Goal: Information Seeking & Learning: Compare options

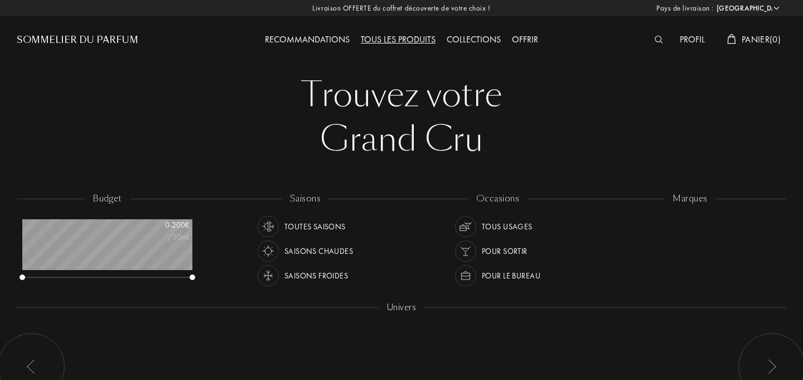
select select "FR"
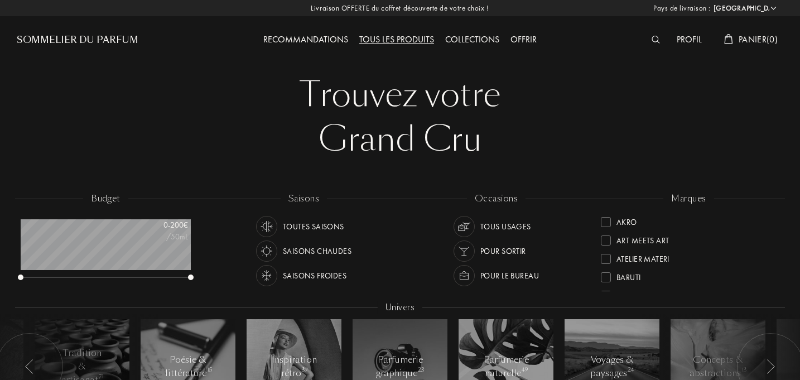
click at [625, 224] on div "Akro" at bounding box center [627, 220] width 21 height 15
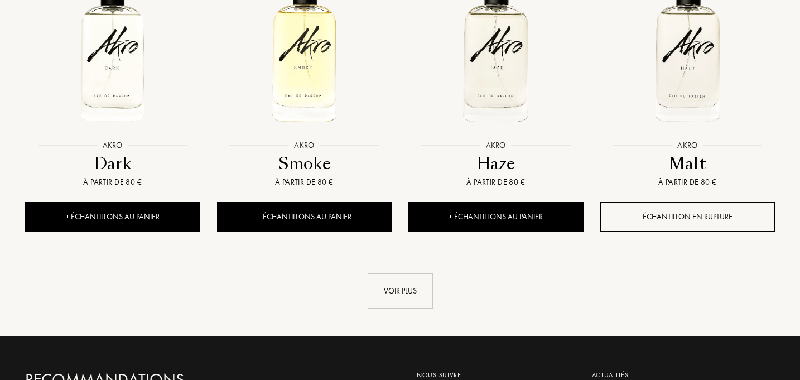
scroll to position [1160, 0]
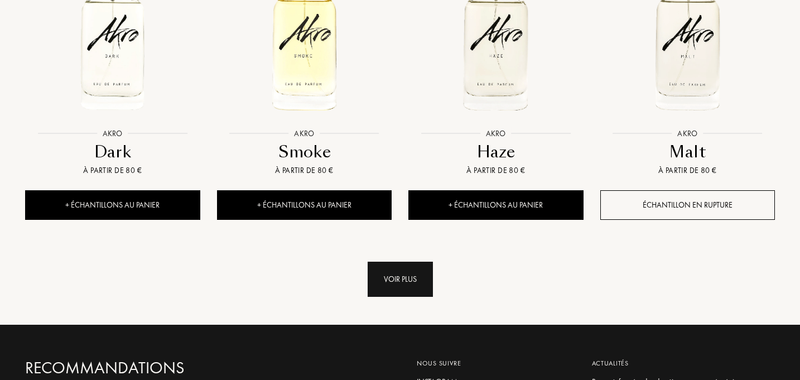
click at [407, 276] on div "Voir plus" at bounding box center [400, 279] width 65 height 35
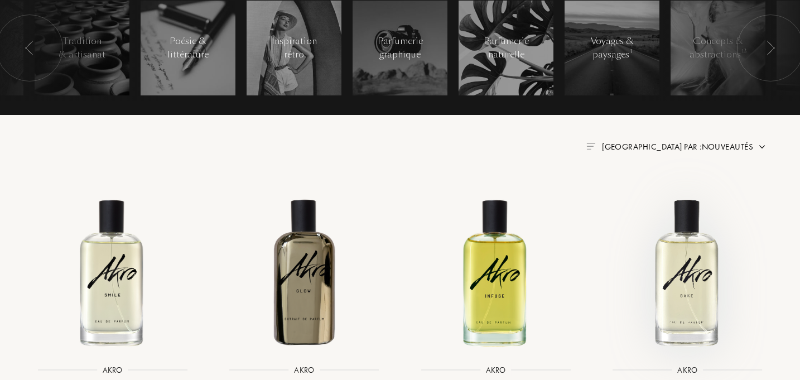
scroll to position [317, 0]
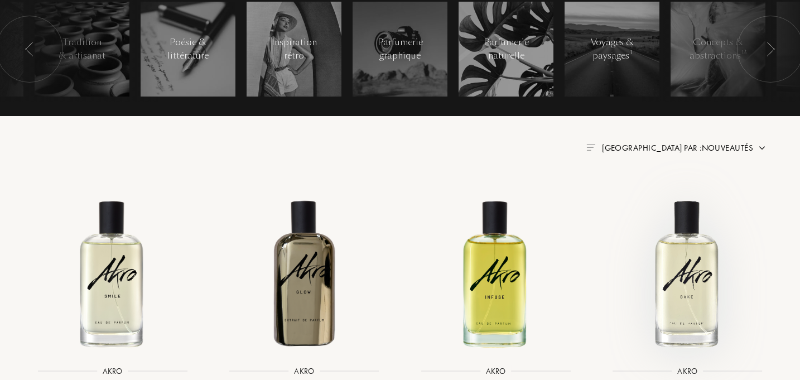
click at [706, 291] on img at bounding box center [687, 272] width 172 height 172
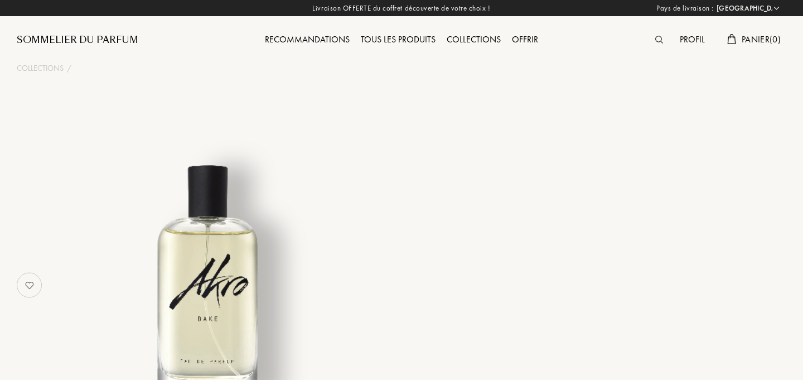
select select "FR"
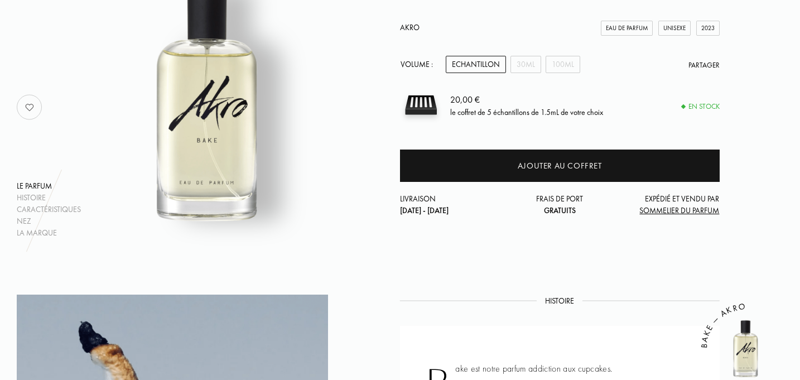
scroll to position [181, 0]
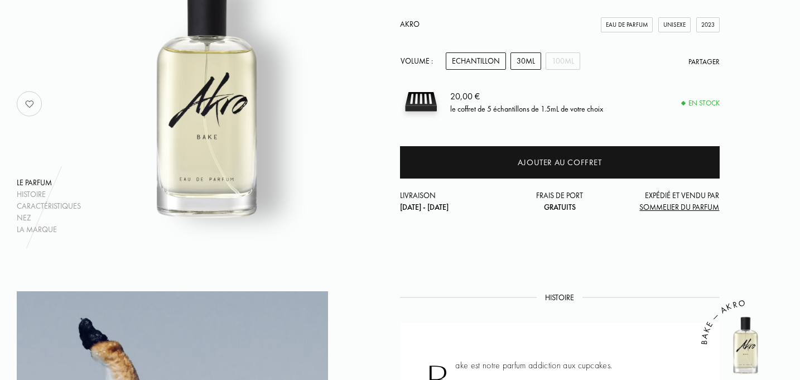
click at [529, 64] on div "30mL" at bounding box center [526, 60] width 31 height 17
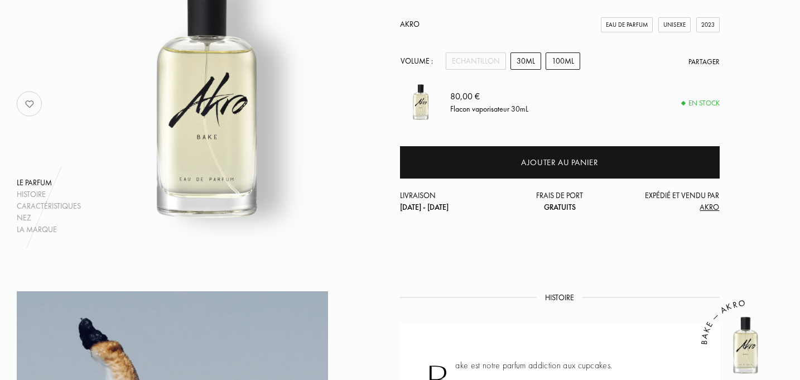
click at [559, 61] on div "100mL" at bounding box center [563, 60] width 35 height 17
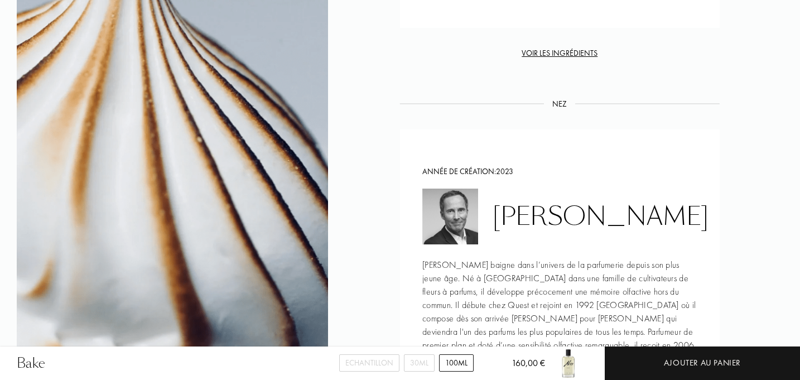
scroll to position [0, 0]
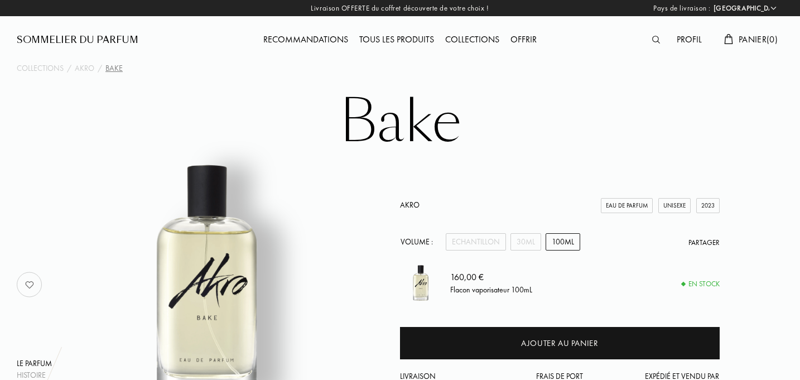
click at [403, 37] on div "Tous les produits" at bounding box center [397, 40] width 86 height 15
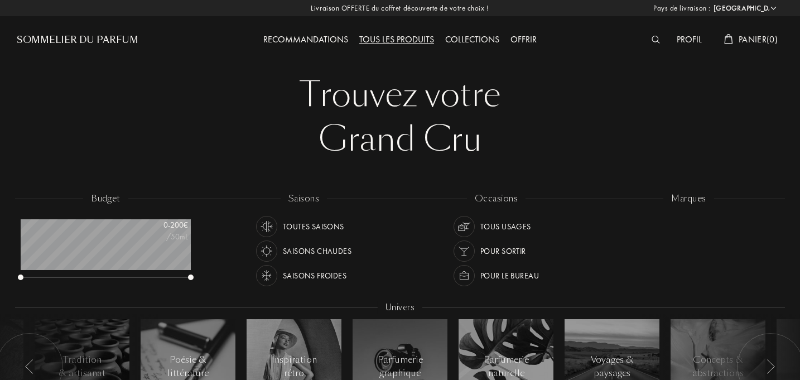
select select "FR"
click at [659, 233] on div "Goldfield & Banks" at bounding box center [653, 233] width 72 height 15
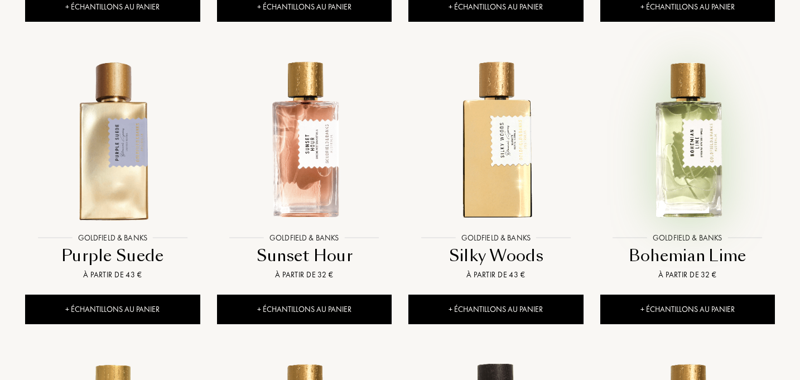
scroll to position [755, 0]
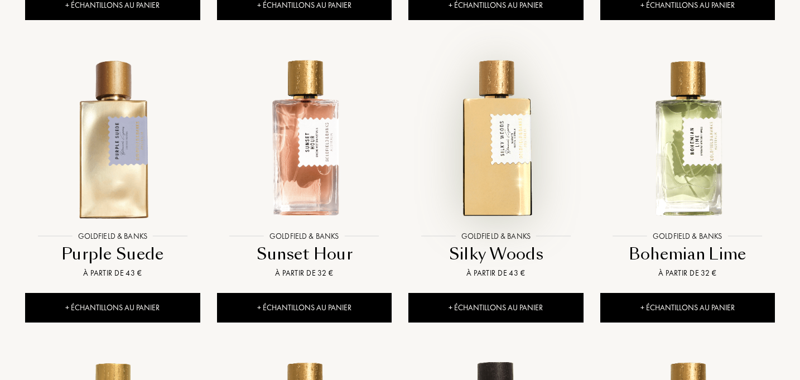
click at [509, 155] on img at bounding box center [496, 138] width 172 height 172
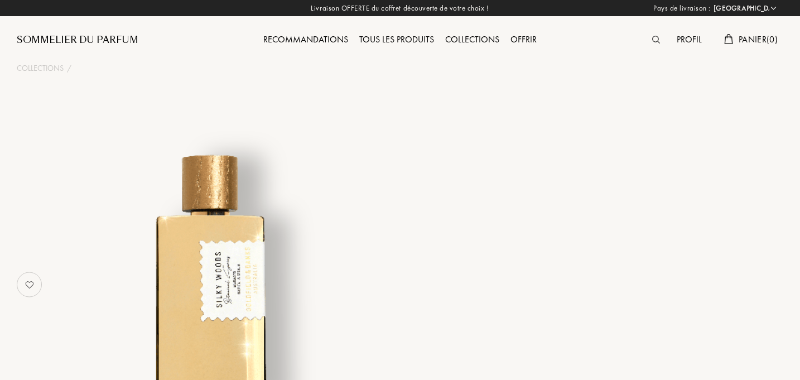
select select "FR"
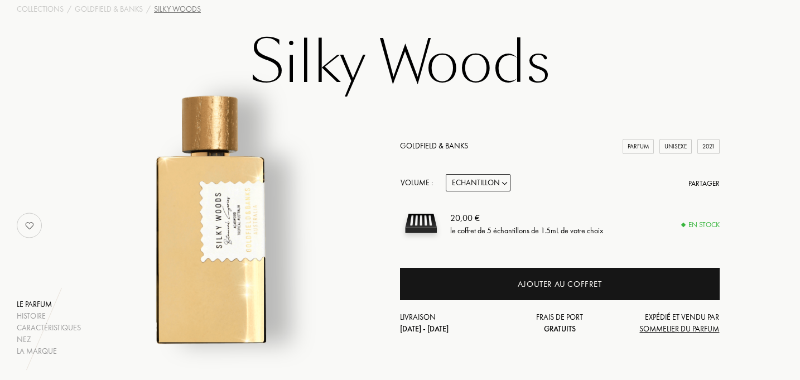
scroll to position [100, 0]
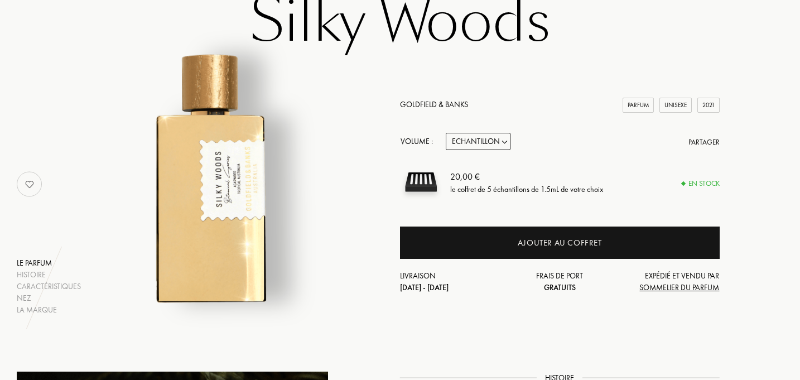
click at [473, 143] on select "Echantillon 10mL 50mL 100mL" at bounding box center [478, 141] width 65 height 17
select select "2"
click at [446, 133] on select "Echantillon 10mL 50mL 100mL" at bounding box center [478, 141] width 65 height 17
select select "2"
click at [475, 139] on select "Echantillon 10mL 50mL 100mL" at bounding box center [478, 141] width 65 height 17
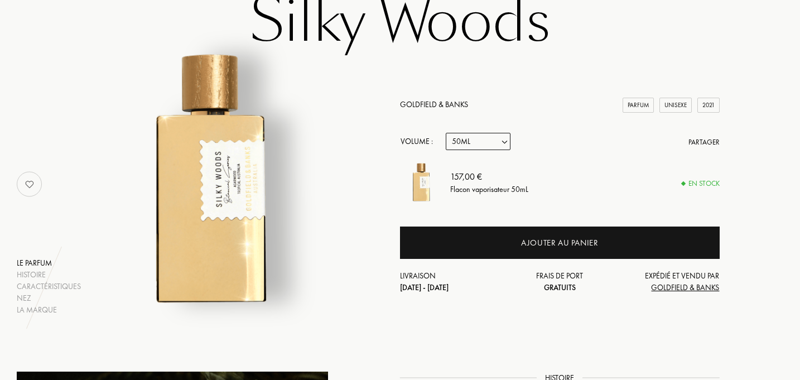
select select "3"
click at [446, 133] on select "Echantillon 10mL 50mL 100mL" at bounding box center [478, 141] width 65 height 17
select select "3"
click at [469, 138] on select "Echantillon 10mL 50mL 100mL" at bounding box center [478, 141] width 65 height 17
select select "2"
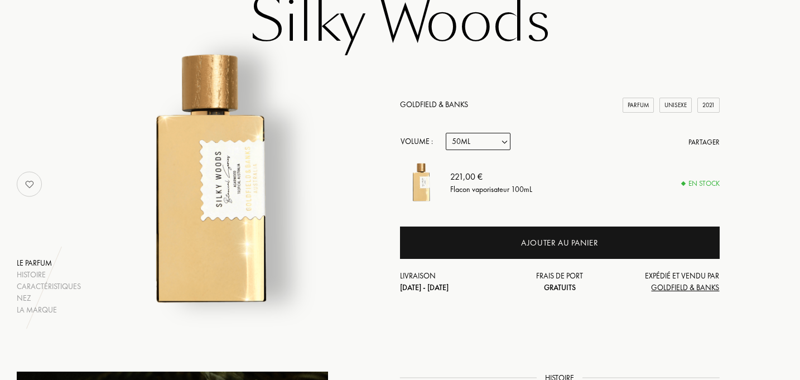
click at [446, 133] on select "Echantillon 10mL 50mL 100mL" at bounding box center [478, 141] width 65 height 17
select select "2"
click at [475, 135] on select "Echantillon 10mL 50mL 100mL" at bounding box center [478, 141] width 65 height 17
select select "1"
click at [446, 133] on select "Echantillon 10mL 50mL 100mL" at bounding box center [478, 141] width 65 height 17
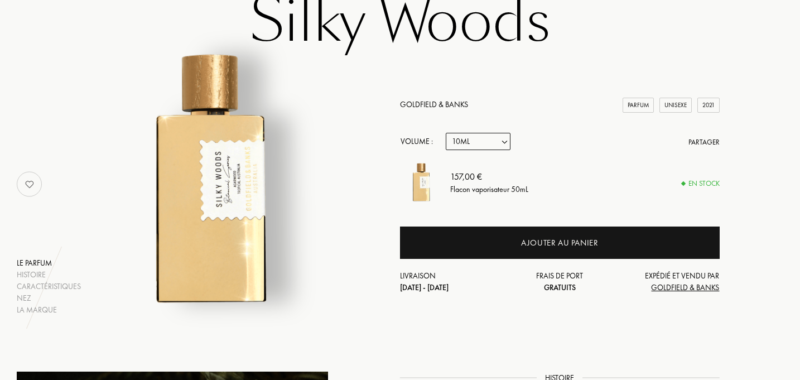
select select "1"
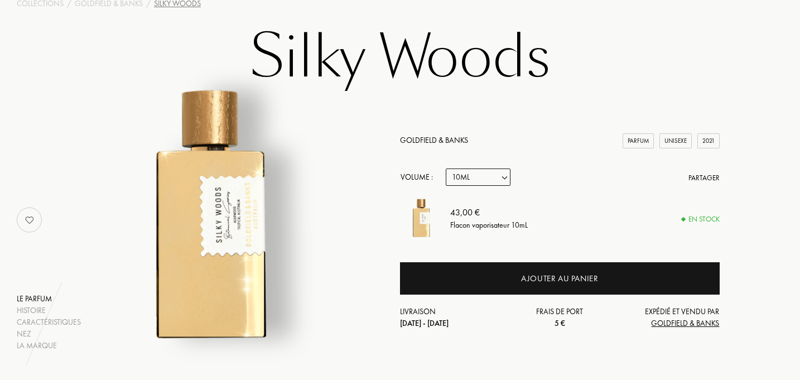
scroll to position [0, 0]
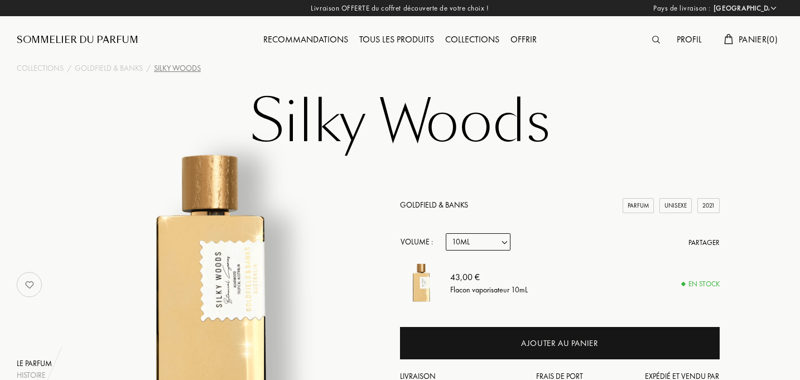
click at [426, 202] on link "Goldfield & Banks" at bounding box center [434, 205] width 68 height 10
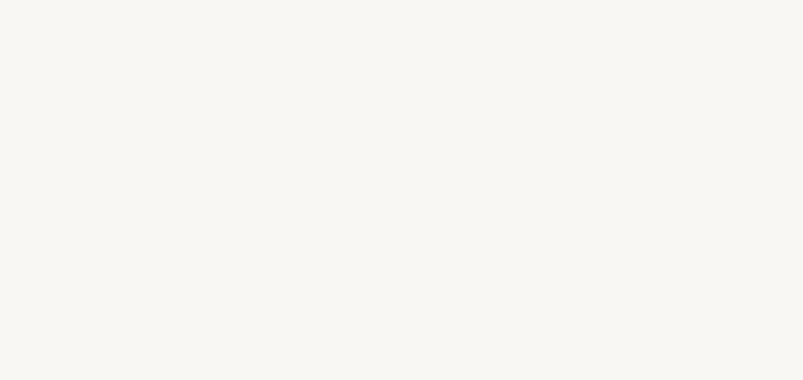
select select "FR"
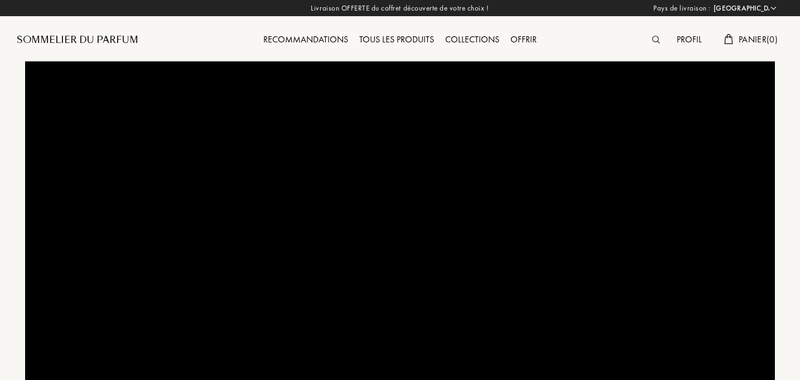
click at [398, 40] on div "Tous les produits" at bounding box center [397, 40] width 86 height 15
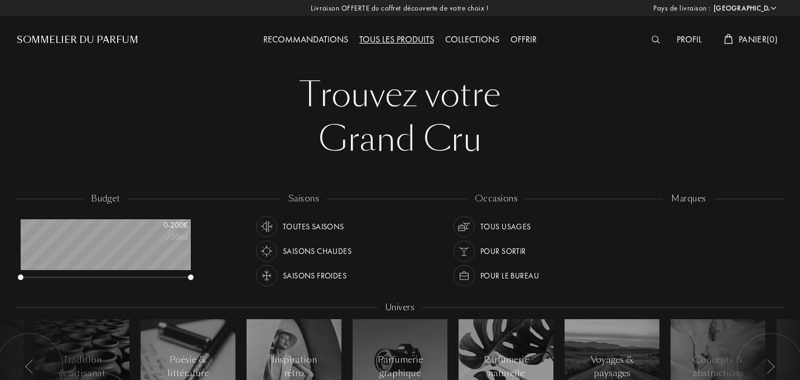
select select "FR"
click at [638, 229] on div "Essential Parfums" at bounding box center [652, 225] width 71 height 15
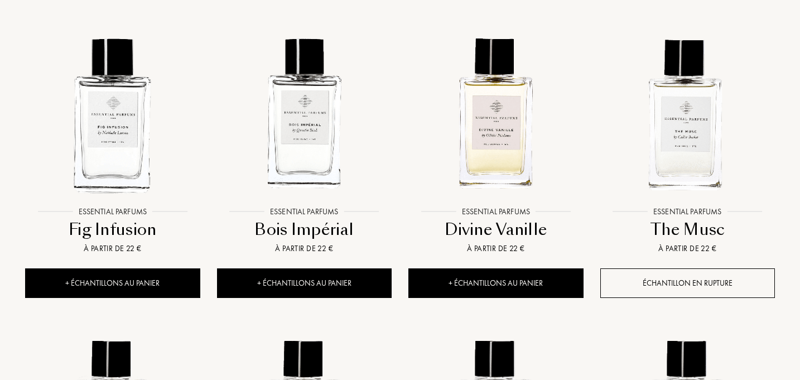
scroll to position [779, 0]
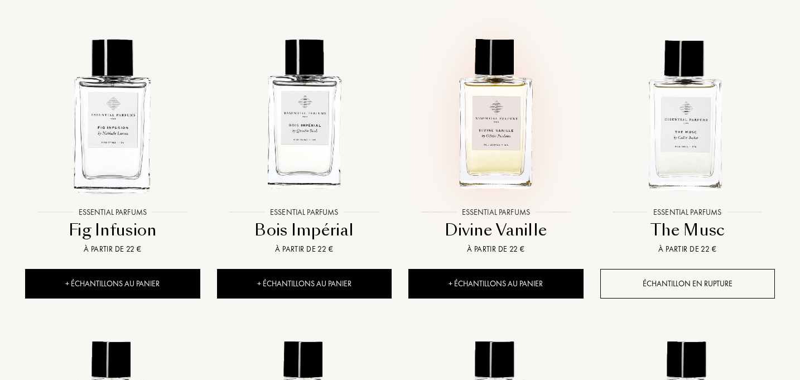
click at [504, 188] on img at bounding box center [496, 114] width 172 height 172
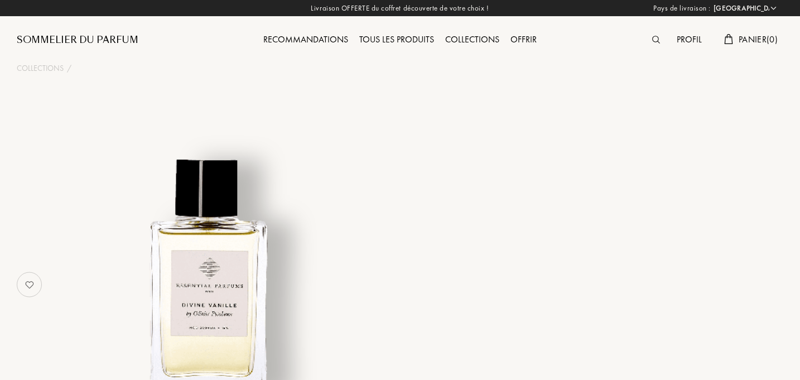
select select "FR"
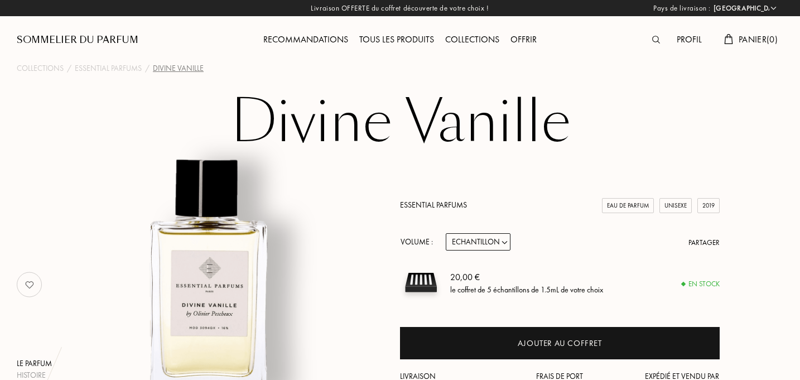
click at [487, 238] on select "Echantillon 10mL 100mL 150mL" at bounding box center [478, 241] width 65 height 17
select select "3"
click at [446, 233] on select "Echantillon 10mL 100mL 150mL" at bounding box center [478, 241] width 65 height 17
select select "3"
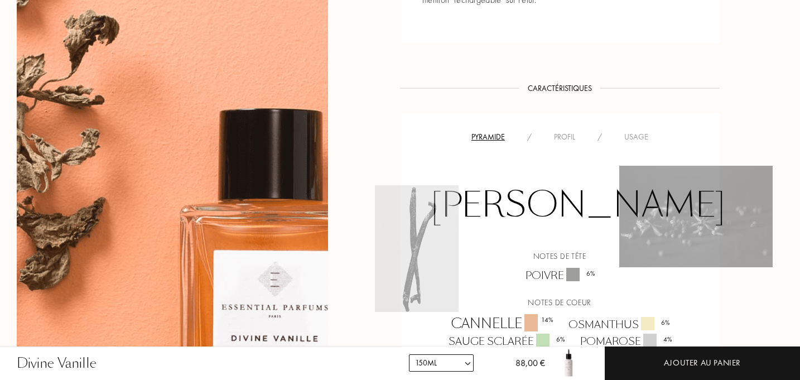
scroll to position [759, 0]
click at [569, 133] on div "Profil" at bounding box center [565, 139] width 44 height 12
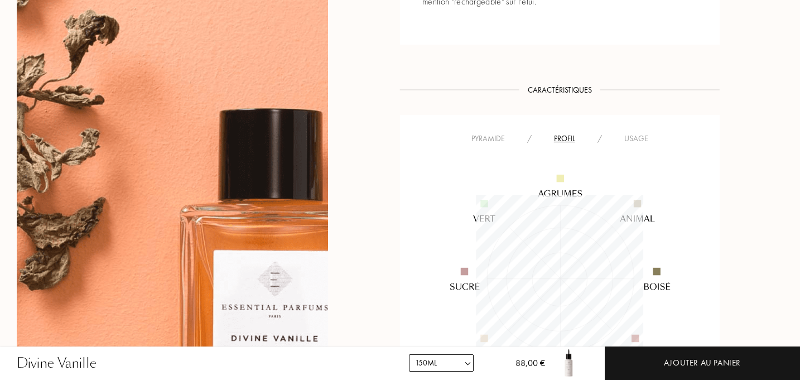
scroll to position [167, 167]
click at [642, 133] on div "Usage" at bounding box center [636, 139] width 46 height 12
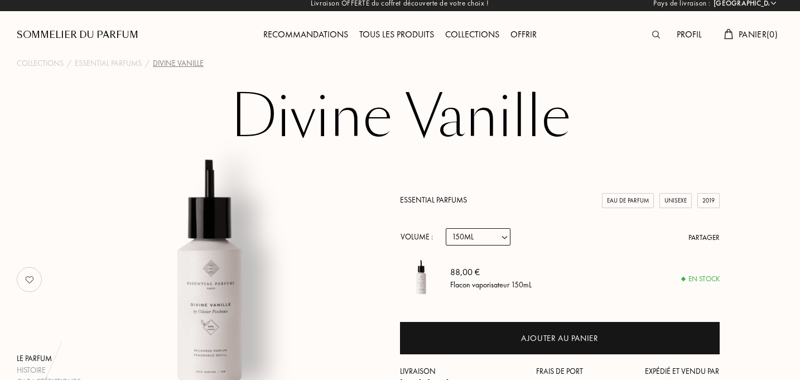
scroll to position [0, 0]
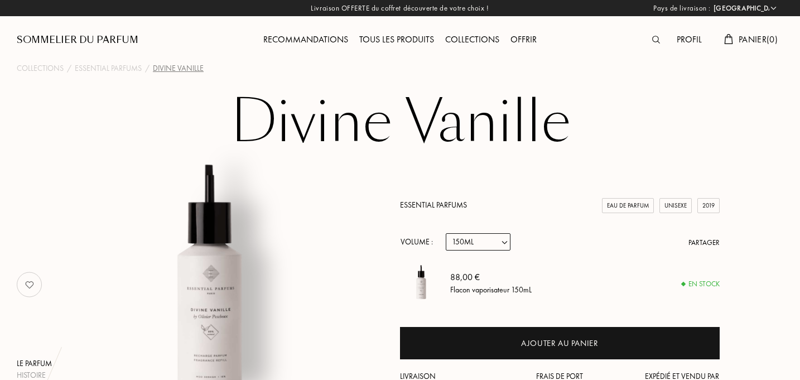
click at [387, 39] on div "Tous les produits" at bounding box center [397, 40] width 86 height 15
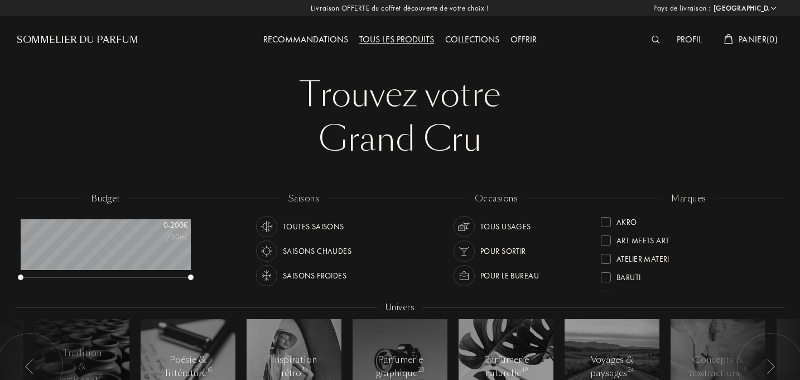
select select "FR"
click at [608, 229] on div at bounding box center [606, 229] width 10 height 10
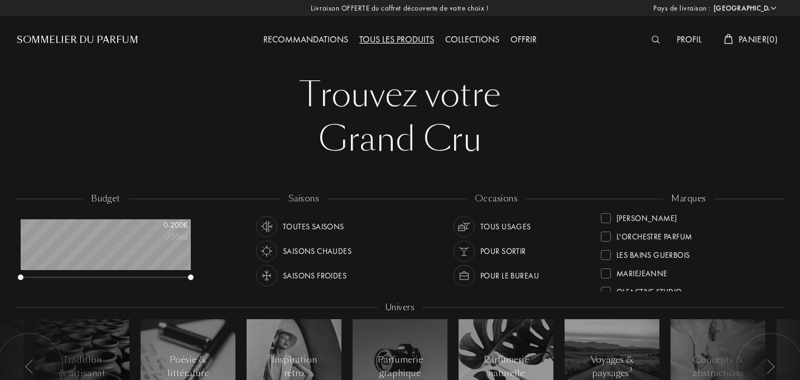
click at [609, 235] on div at bounding box center [606, 237] width 10 height 10
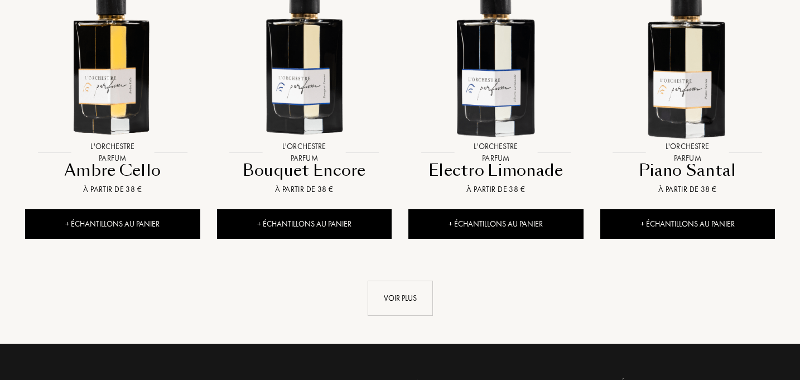
scroll to position [1187, 0]
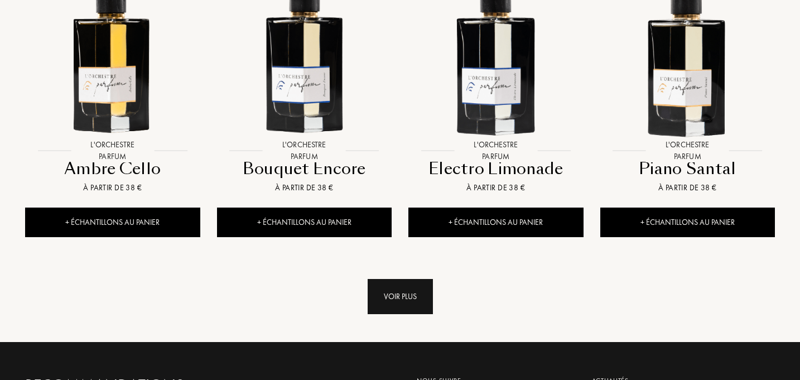
click at [388, 279] on div "Voir plus" at bounding box center [400, 296] width 65 height 35
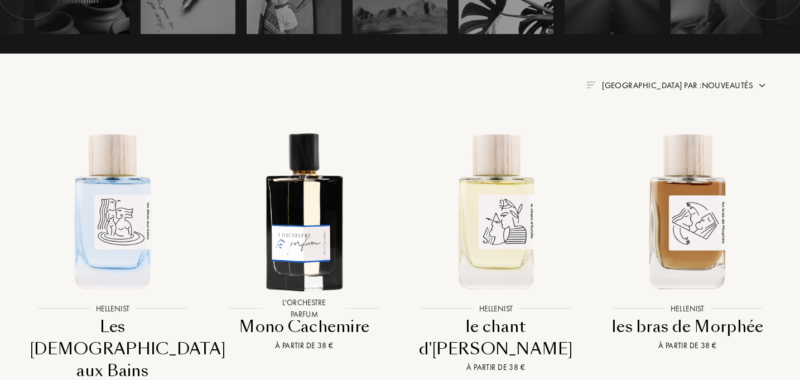
scroll to position [394, 0]
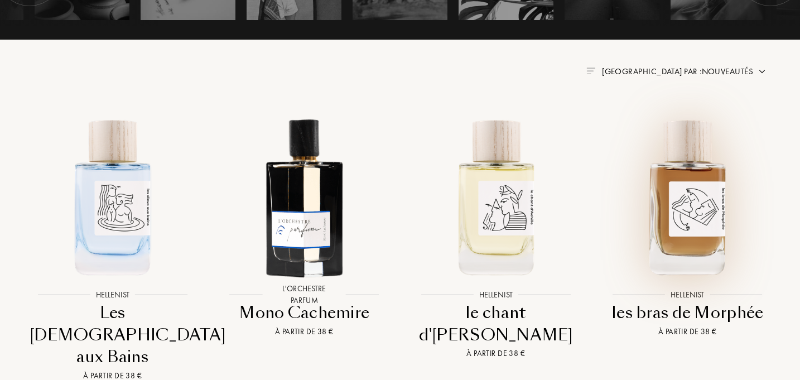
click at [702, 203] on img at bounding box center [687, 196] width 172 height 172
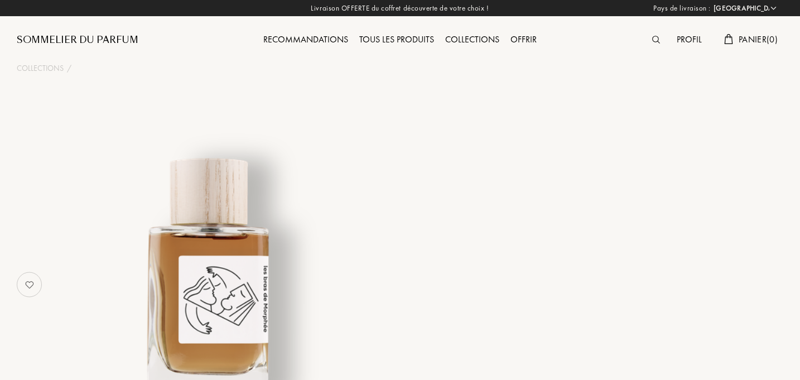
select select "FR"
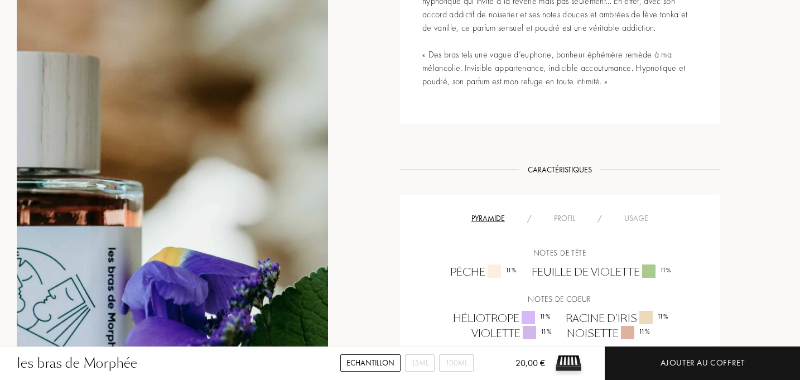
scroll to position [602, 0]
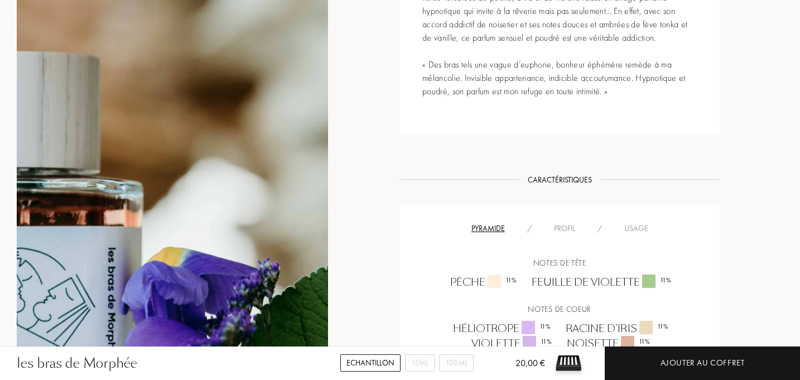
click at [566, 225] on div "Profil" at bounding box center [565, 229] width 44 height 12
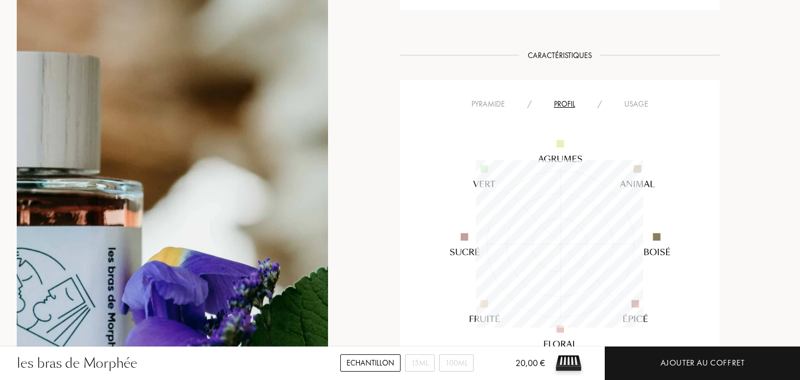
scroll to position [729, 0]
click at [483, 103] on div "Pyramide" at bounding box center [488, 102] width 56 height 12
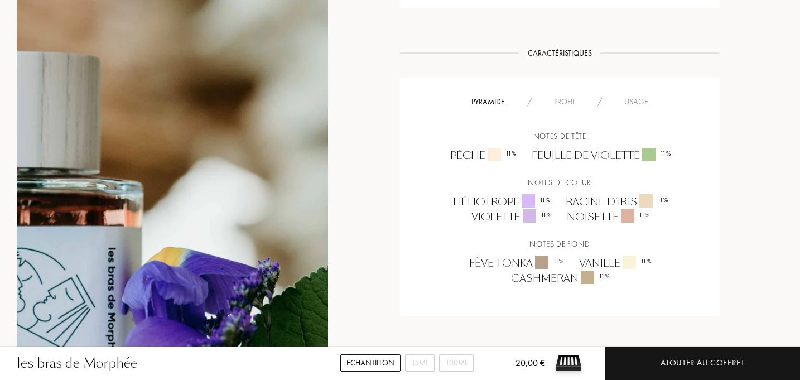
click at [638, 100] on div "Usage" at bounding box center [636, 102] width 46 height 12
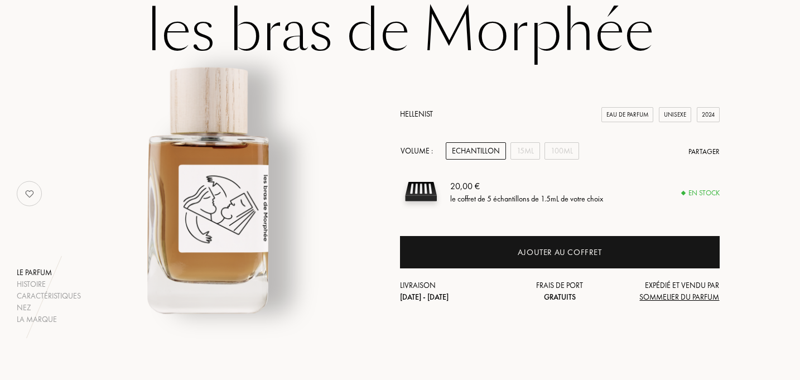
scroll to position [35, 0]
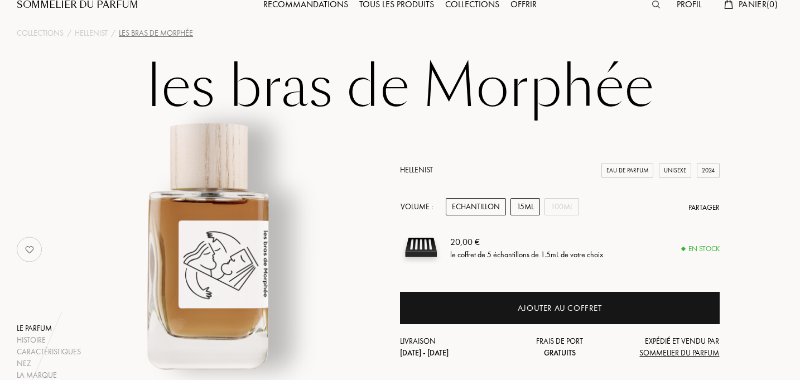
click at [526, 208] on div "15mL" at bounding box center [526, 206] width 30 height 17
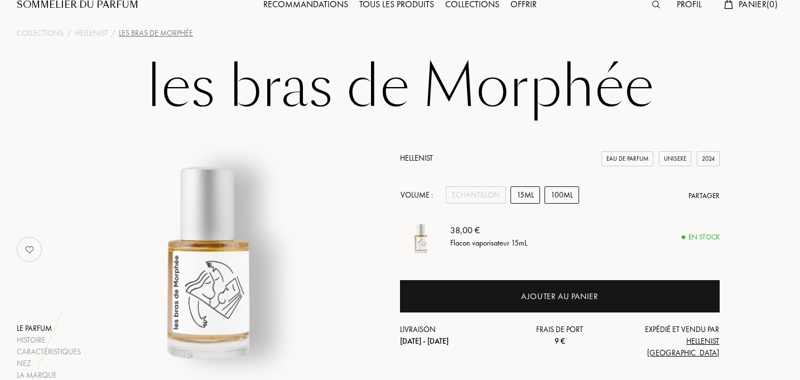
click at [564, 204] on div "100mL" at bounding box center [562, 194] width 35 height 17
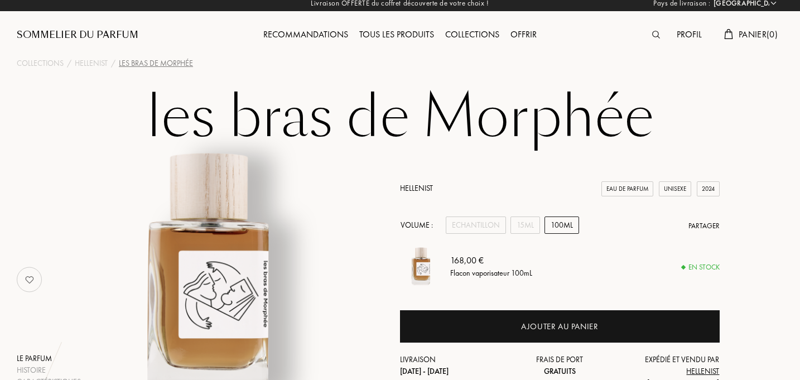
scroll to position [0, 0]
